Goal: Task Accomplishment & Management: Complete application form

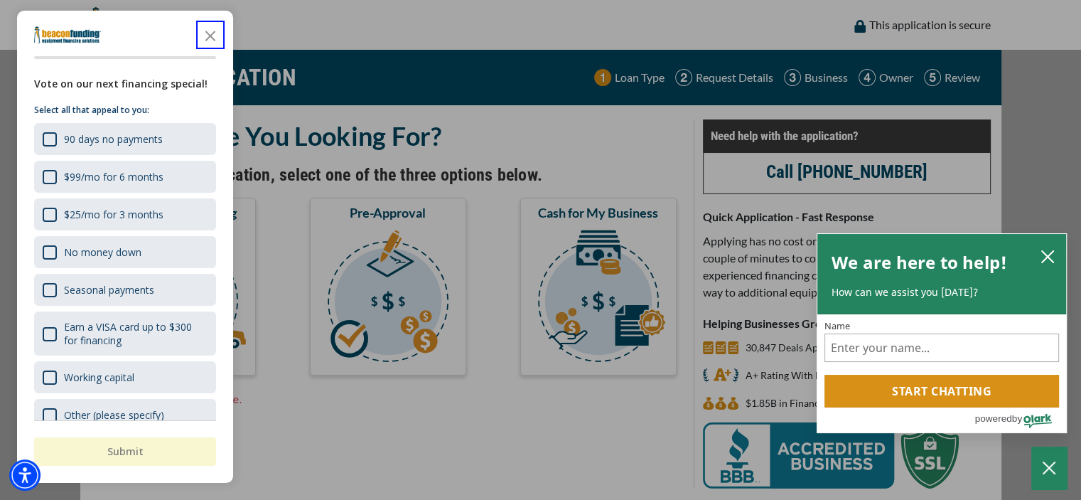
click at [178, 286] on button "Equipment Financing" at bounding box center [177, 287] width 156 height 178
click at [210, 36] on button "Close the survey" at bounding box center [210, 35] width 28 height 28
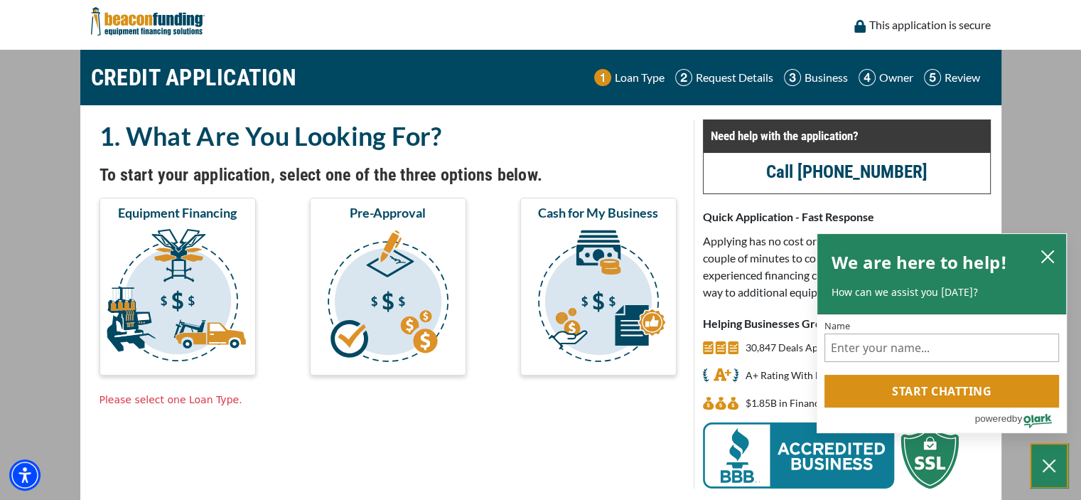
click at [1049, 465] on button "Close Chatbox" at bounding box center [1049, 465] width 36 height 43
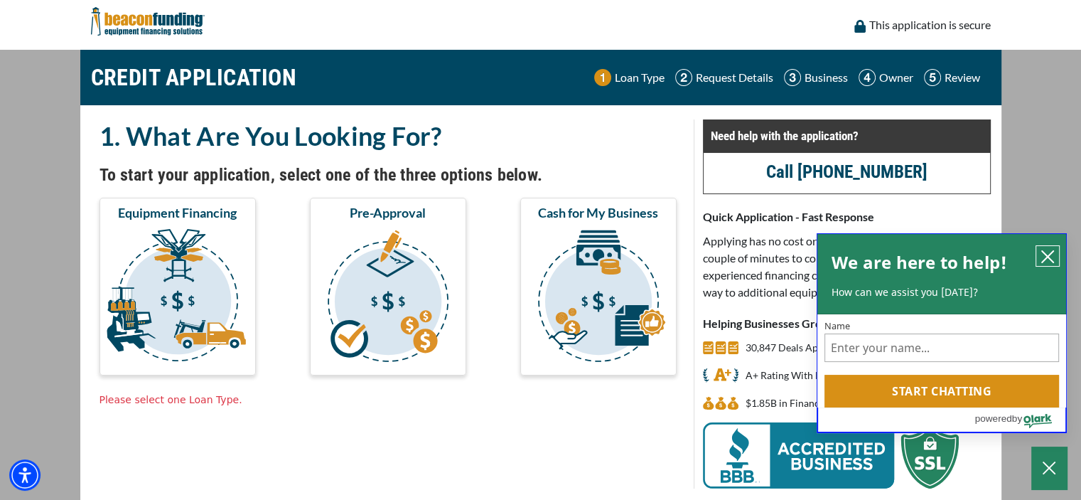
click at [1047, 256] on button "close chatbox" at bounding box center [1047, 256] width 23 height 20
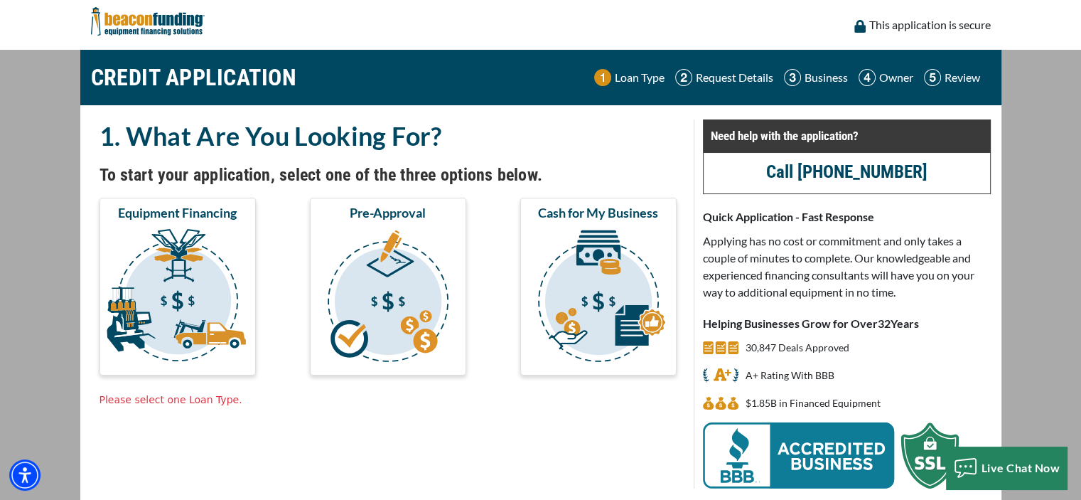
click at [178, 286] on button "Equipment Financing" at bounding box center [177, 287] width 156 height 178
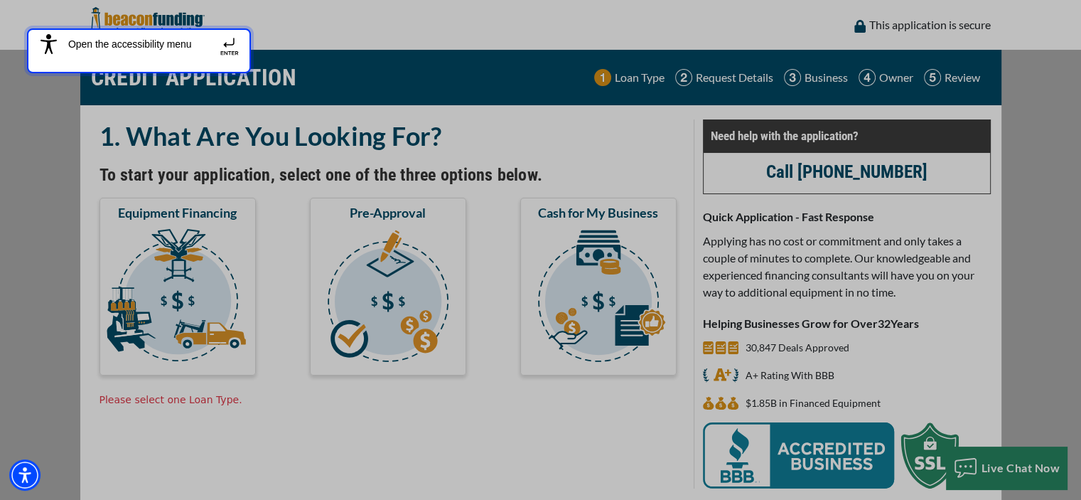
click at [139, 28] on button "Open the accessibility menu" at bounding box center [139, 50] width 224 height 45
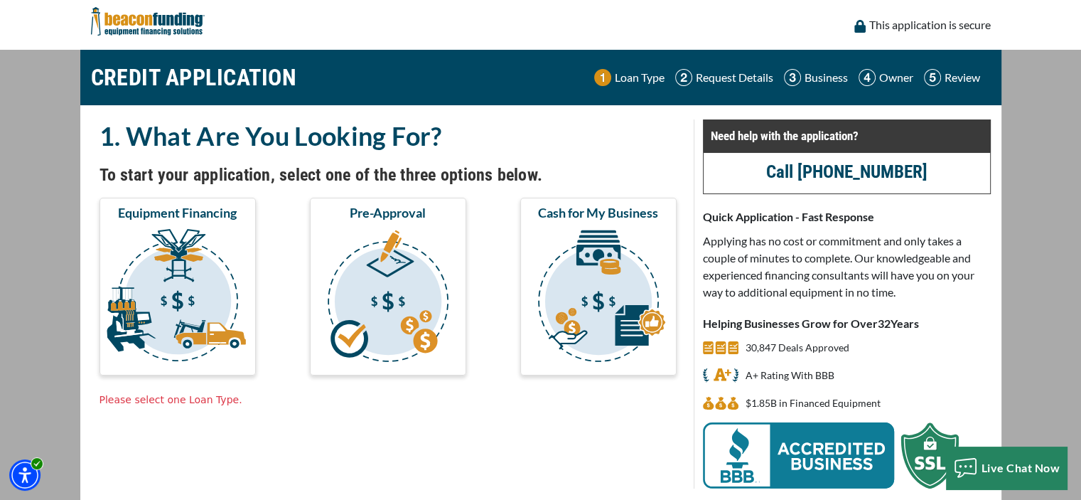
click at [178, 286] on button "Equipment Financing" at bounding box center [177, 287] width 156 height 178
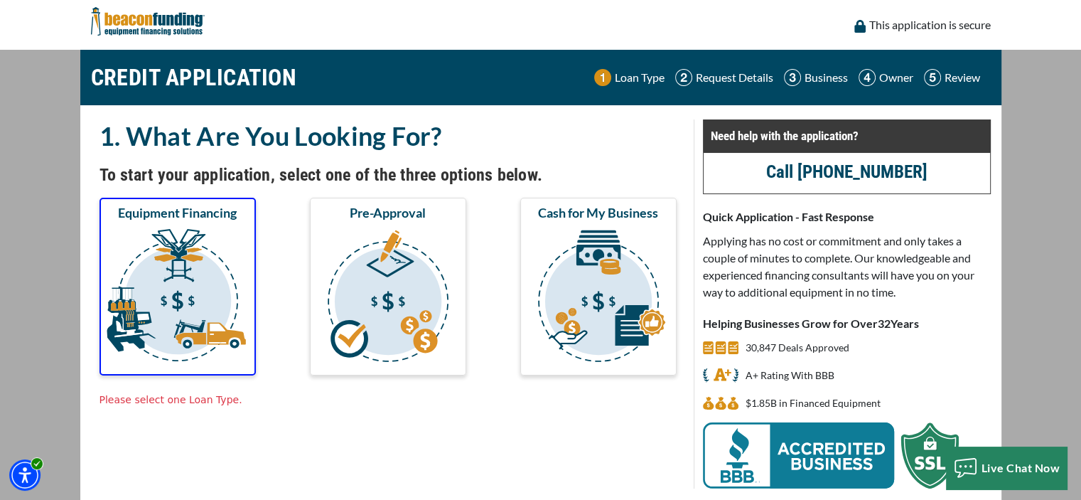
click at [178, 286] on button "Equipment Financing" at bounding box center [177, 287] width 156 height 178
click at [732, 77] on p "Request Details" at bounding box center [734, 77] width 77 height 17
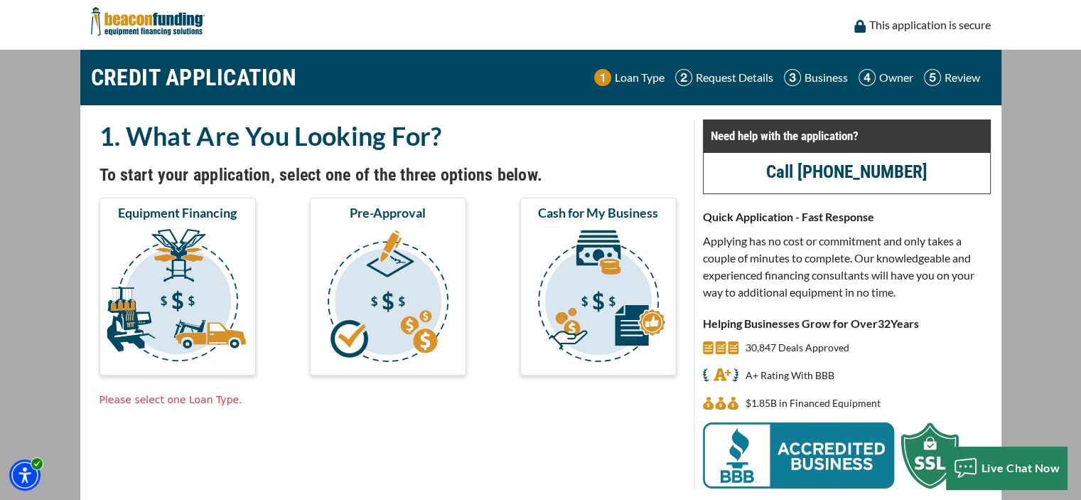
click at [178, 286] on button "Equipment Financing" at bounding box center [177, 287] width 156 height 178
